Goal: Ask a question

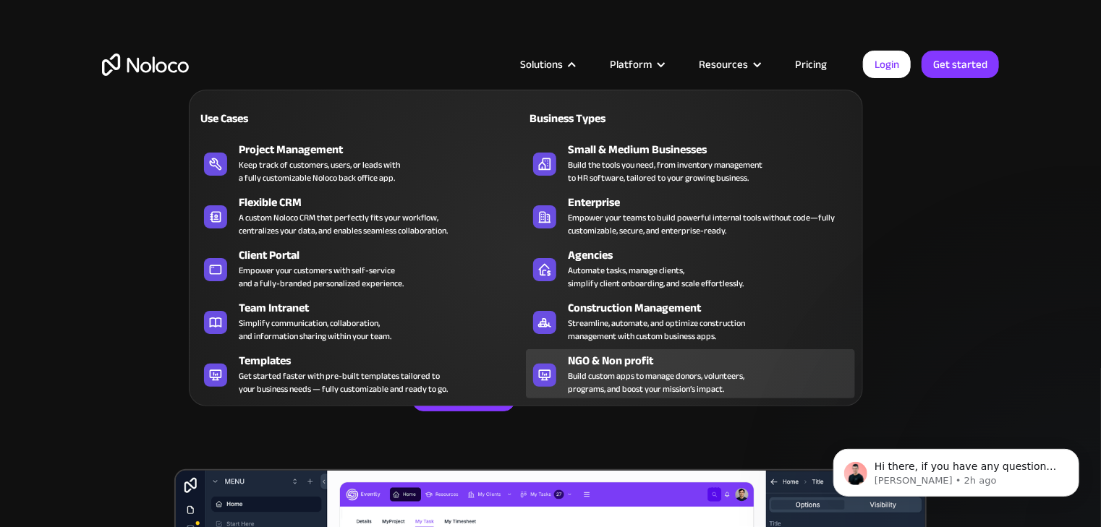
click at [645, 370] on div "Build custom apps to manage donors, volunteers, programs, and boost your missio…" at bounding box center [656, 382] width 176 height 26
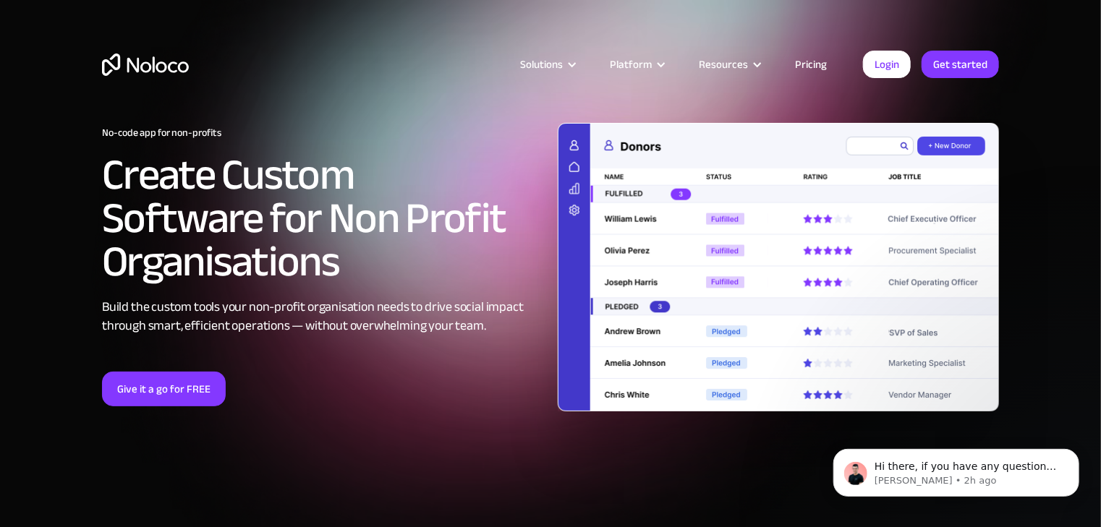
click at [798, 66] on link "Pricing" at bounding box center [811, 64] width 68 height 19
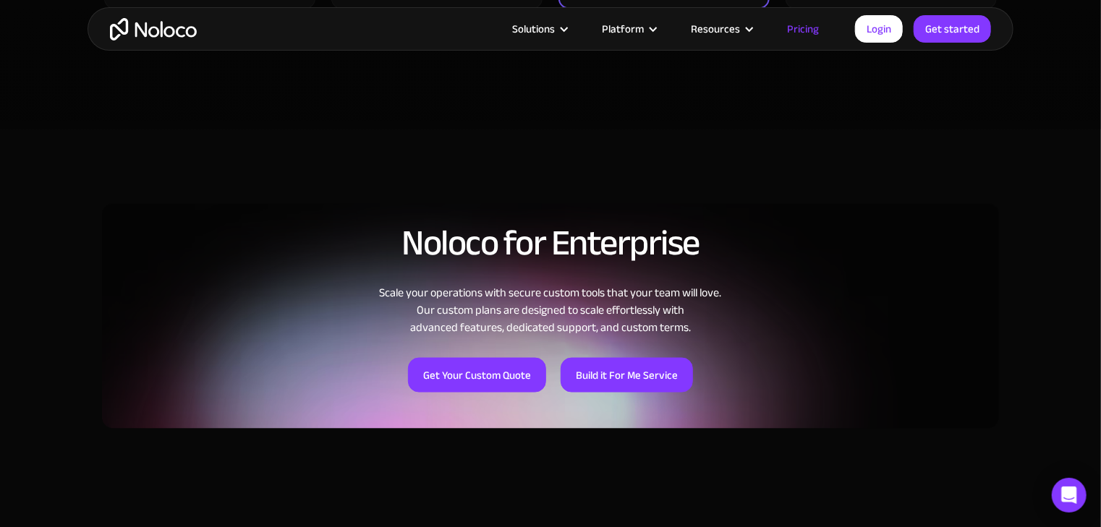
scroll to position [902, 0]
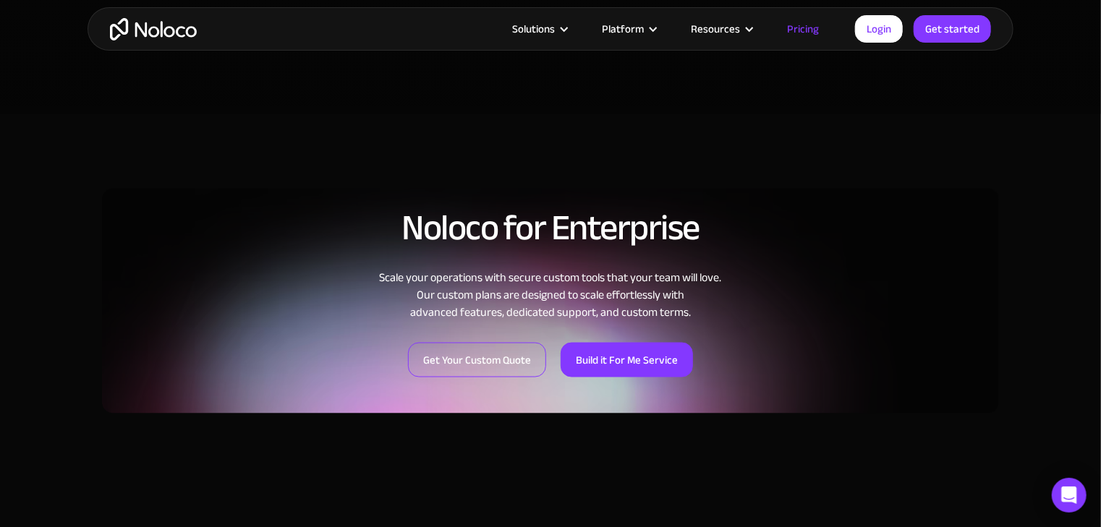
click at [477, 360] on link "Get Your Custom Quote" at bounding box center [477, 360] width 138 height 35
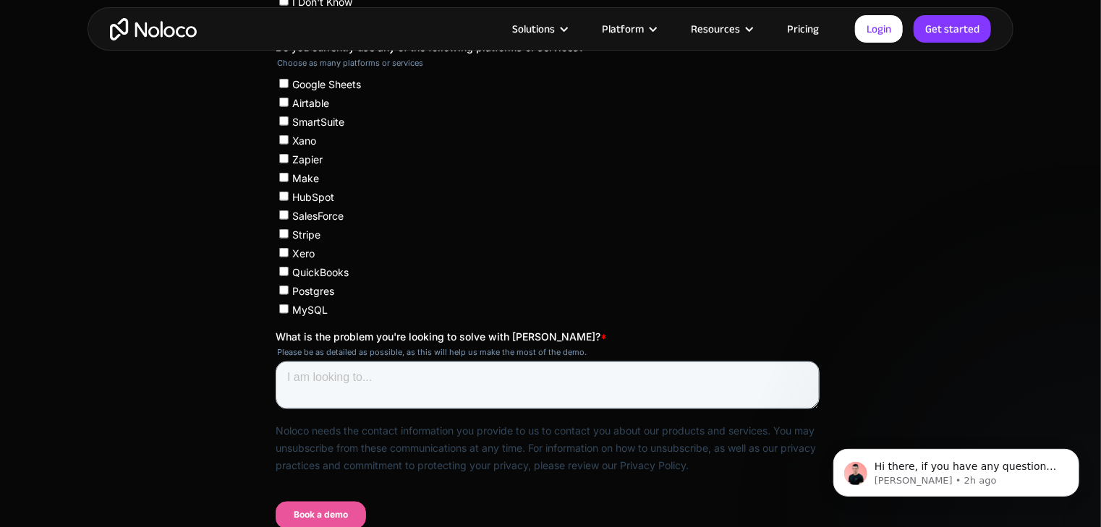
scroll to position [902, 0]
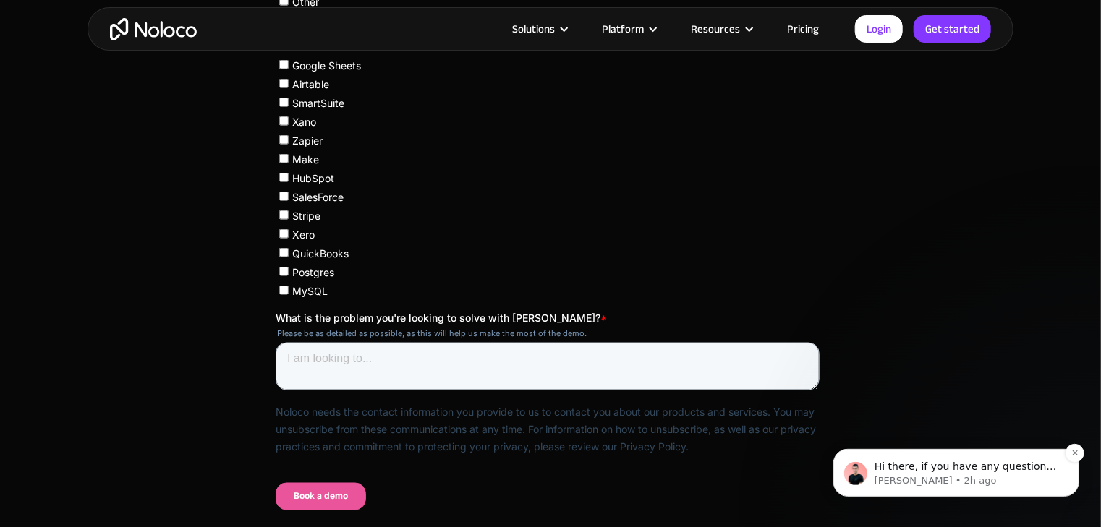
click at [956, 469] on p "Hi there, if you have any questions about our pricing, just let us know! Darragh" at bounding box center [966, 466] width 187 height 14
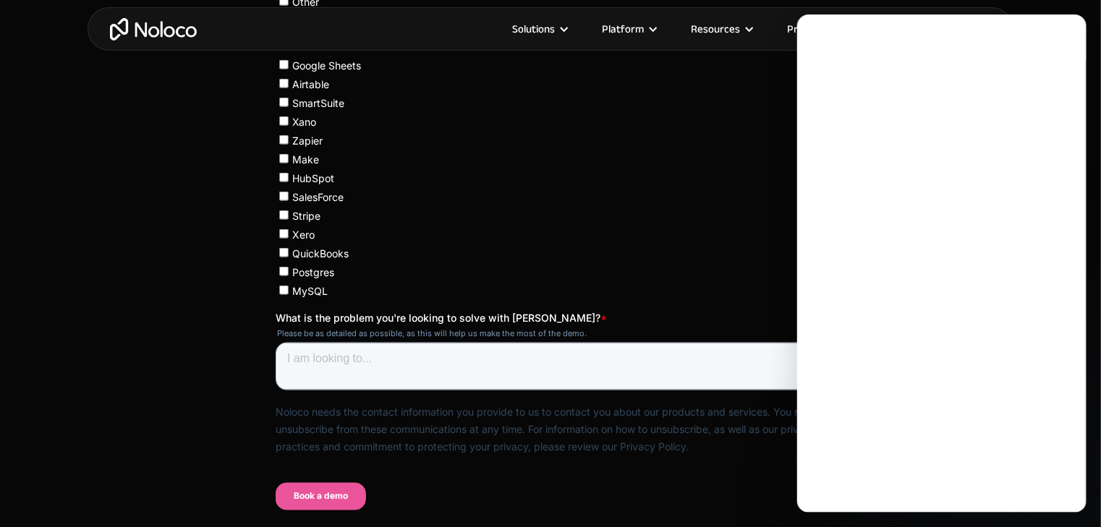
scroll to position [0, 0]
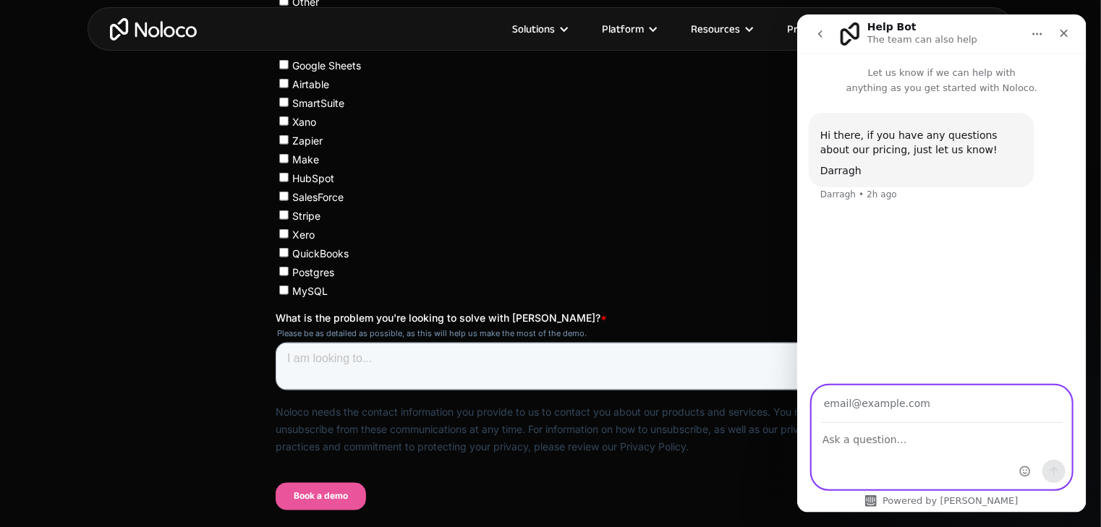
click at [958, 443] on textarea "Ask a question…" at bounding box center [940, 436] width 259 height 25
click at [970, 457] on textarea "Is Noloco a feasible platform to 2000 portal users with Airtable as the backend" at bounding box center [940, 443] width 259 height 39
type textarea "Is Noloco a feasible platform to 2000 portal users with Airtable as the backend"
click at [912, 409] on input "Your email" at bounding box center [941, 404] width 242 height 37
type input "jmagee1965@gmail.com"
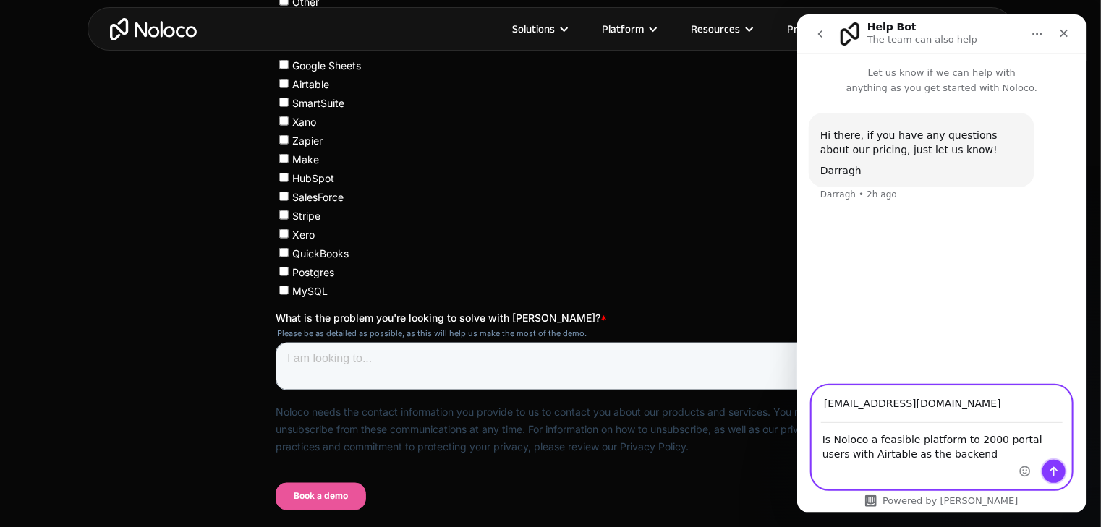
click at [1051, 471] on icon "Send a message…" at bounding box center [1053, 472] width 12 height 12
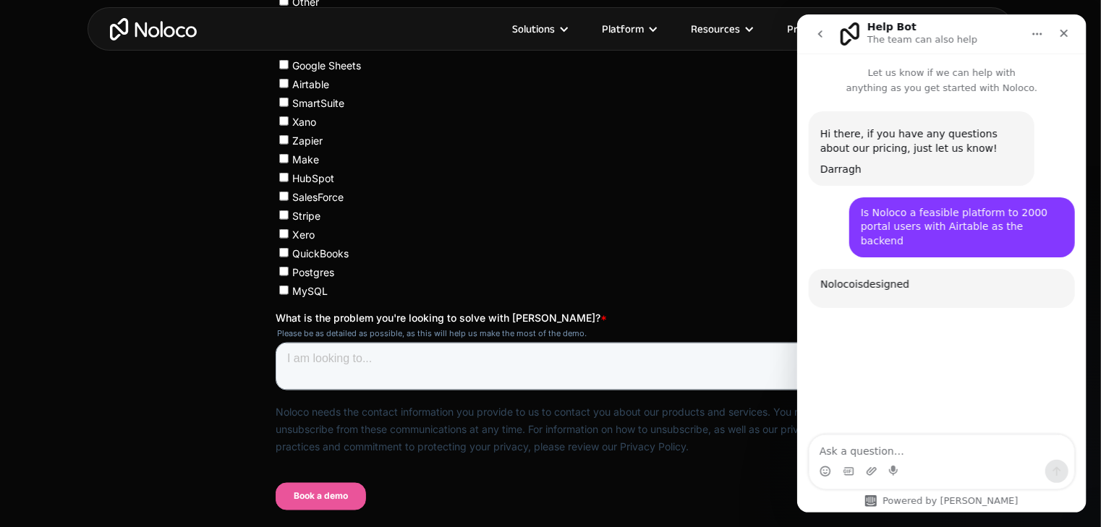
scroll to position [148, 0]
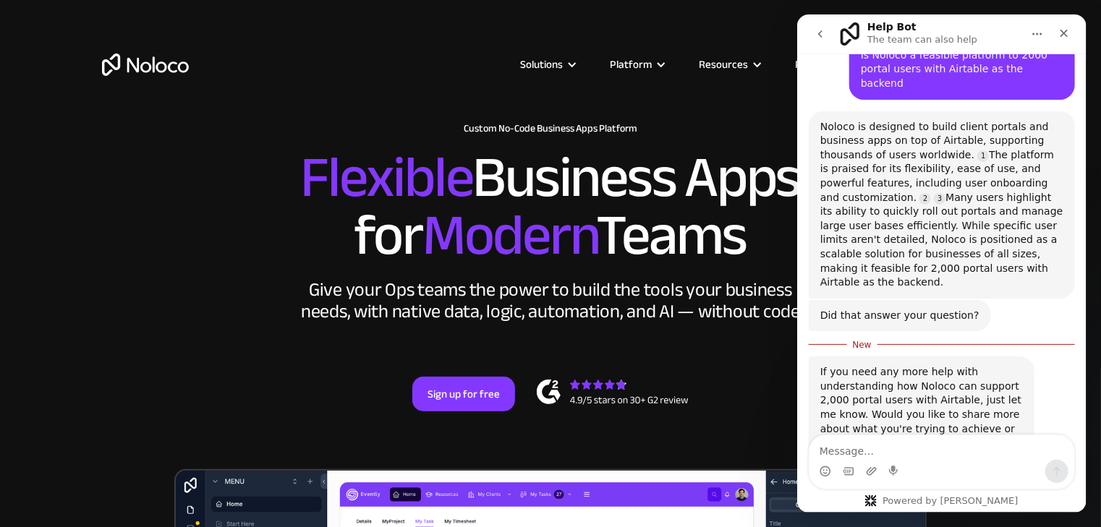
scroll to position [185, 0]
